Goal: Information Seeking & Learning: Find specific fact

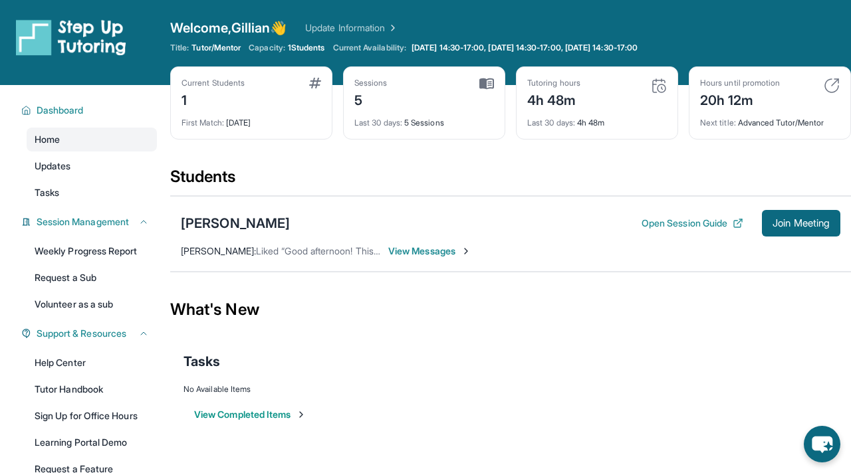
click at [658, 88] on img at bounding box center [659, 86] width 16 height 16
click at [81, 298] on link "Volunteer as a sub" at bounding box center [92, 305] width 130 height 24
click at [796, 225] on span "Join Meeting" at bounding box center [801, 223] width 57 height 8
click at [259, 222] on div "[PERSON_NAME]" at bounding box center [235, 223] width 109 height 19
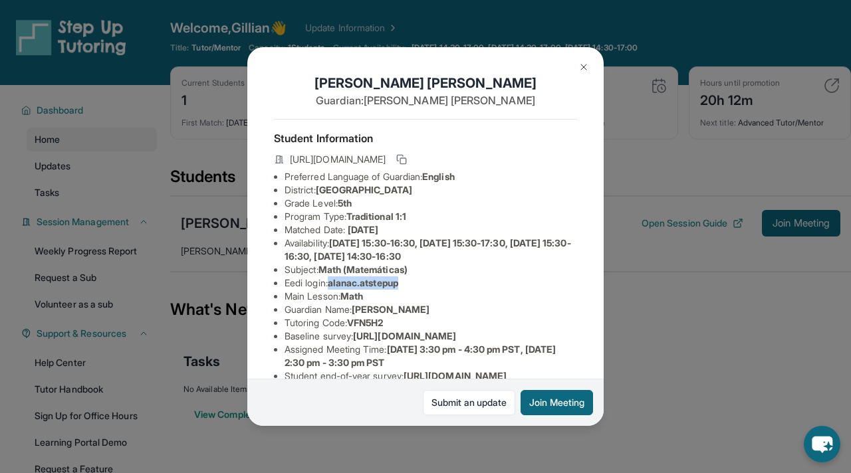
drag, startPoint x: 410, startPoint y: 285, endPoint x: 334, endPoint y: 283, distance: 75.2
click at [334, 283] on li "Eedi login : [PERSON_NAME].atstepup" at bounding box center [431, 283] width 293 height 13
copy span "alanac.atstepup"
click at [581, 65] on img at bounding box center [584, 67] width 11 height 11
